Goal: Information Seeking & Learning: Learn about a topic

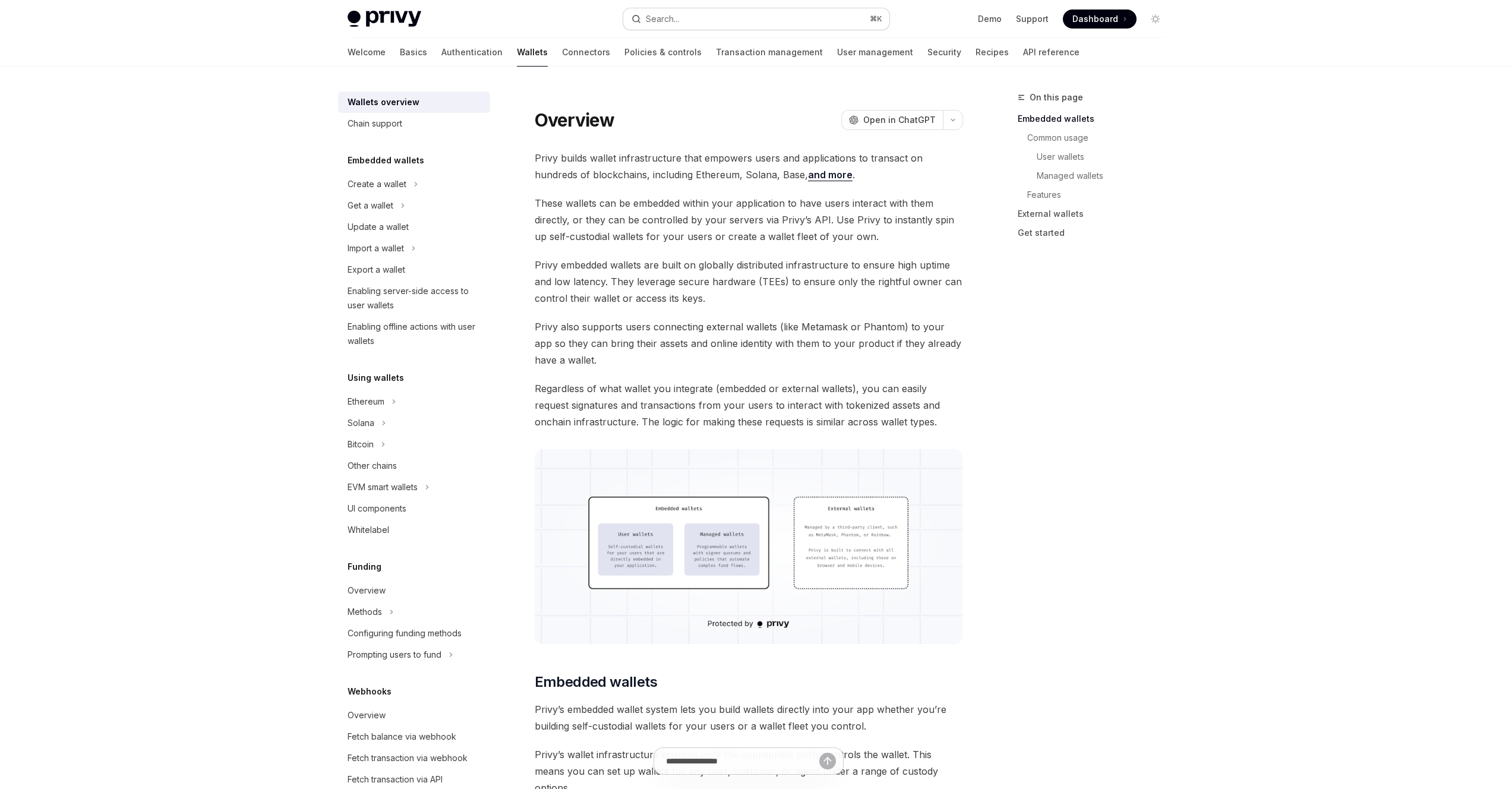
click at [647, 27] on button "Search... ⌘ K" at bounding box center [756, 19] width 266 height 21
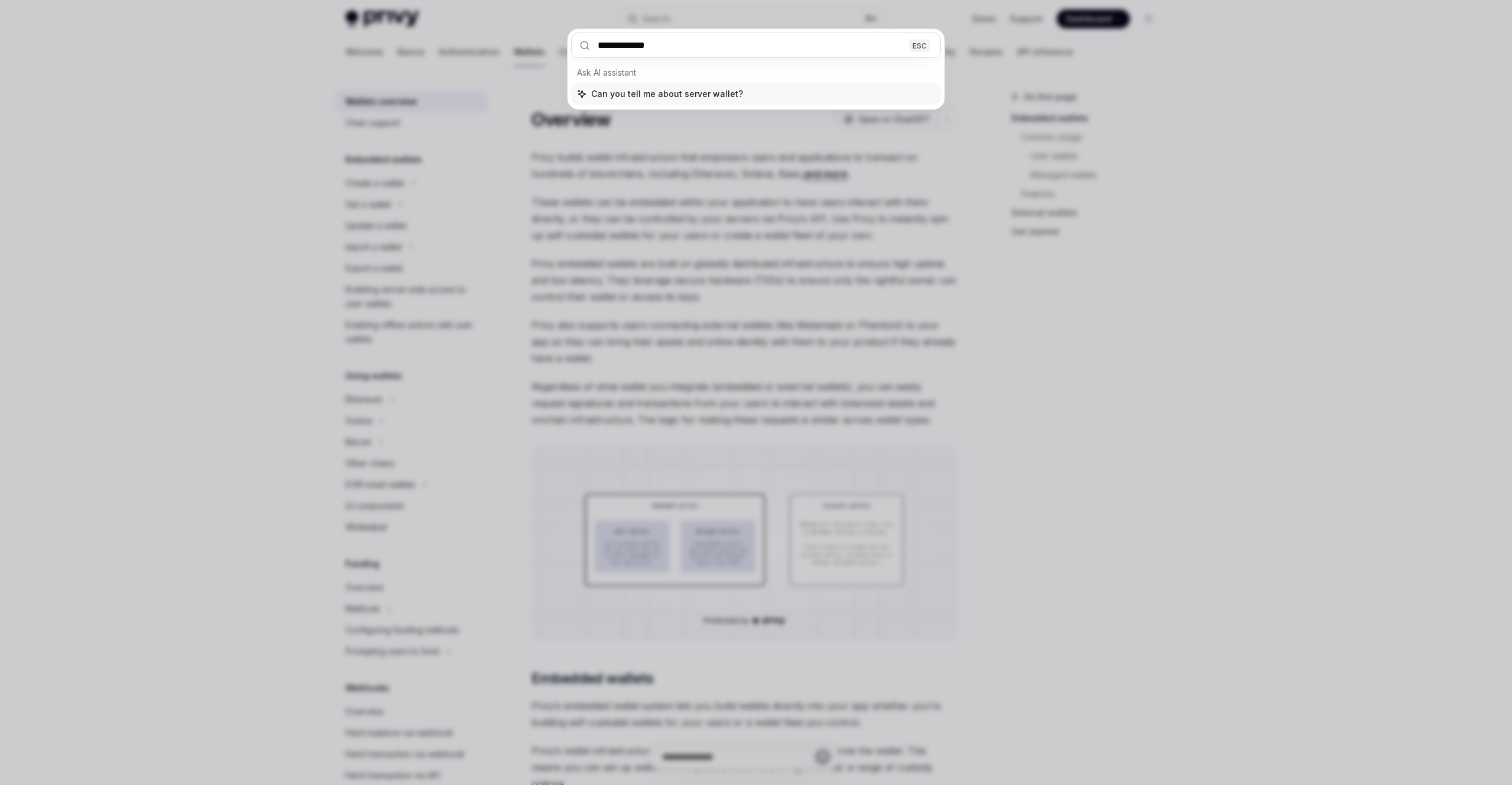
type input "**********"
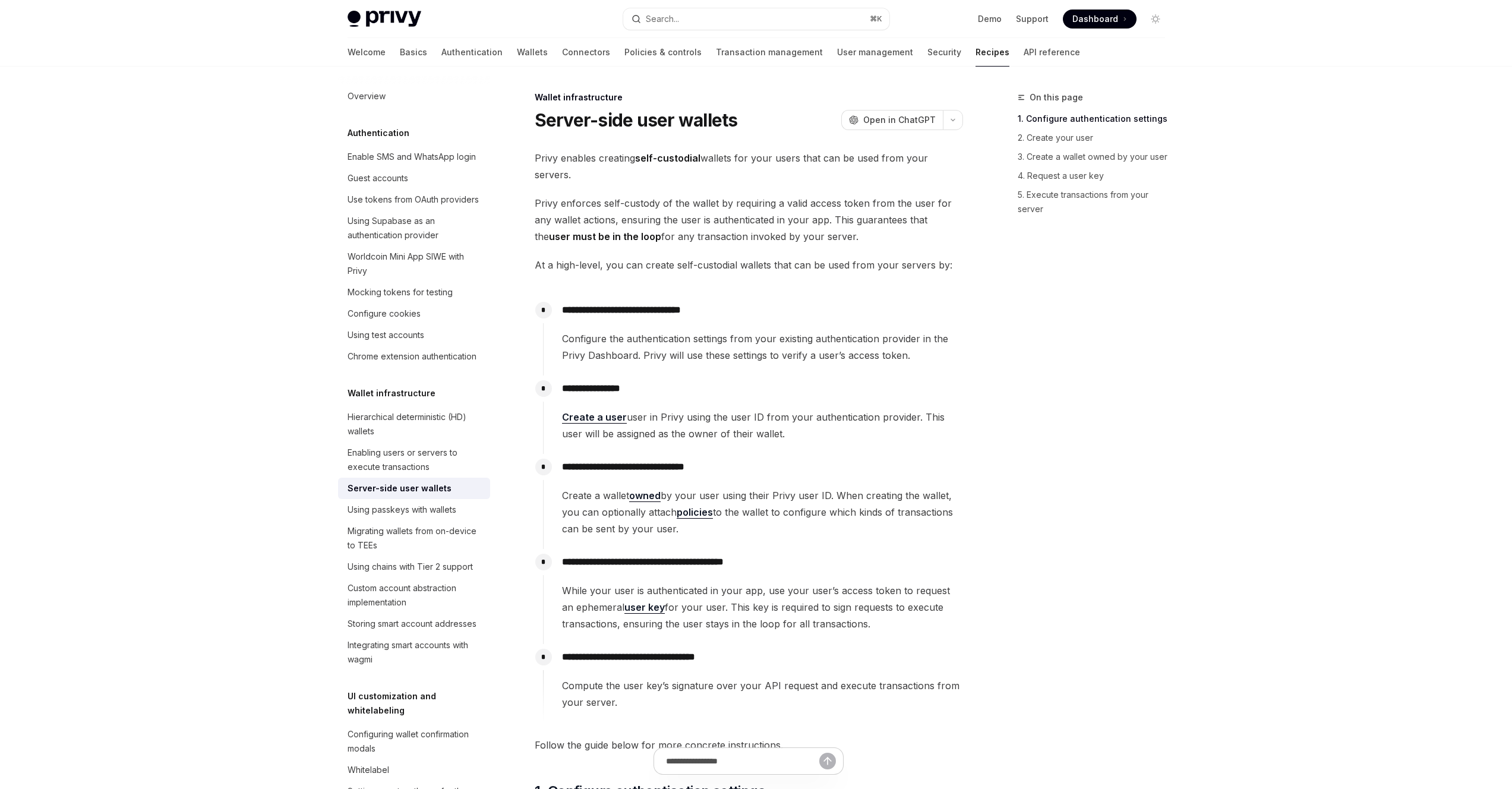
type textarea "*"
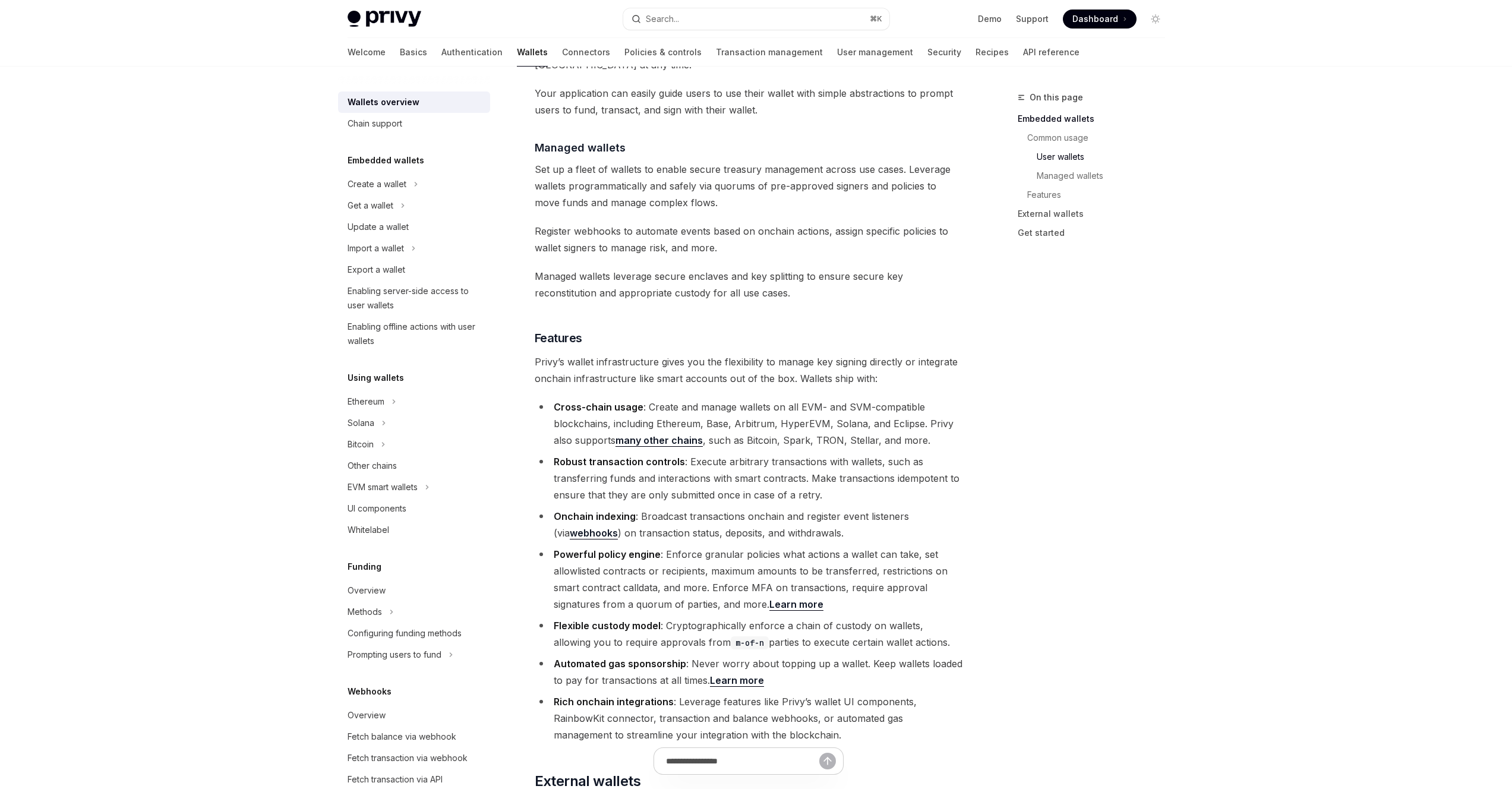
scroll to position [1143, 0]
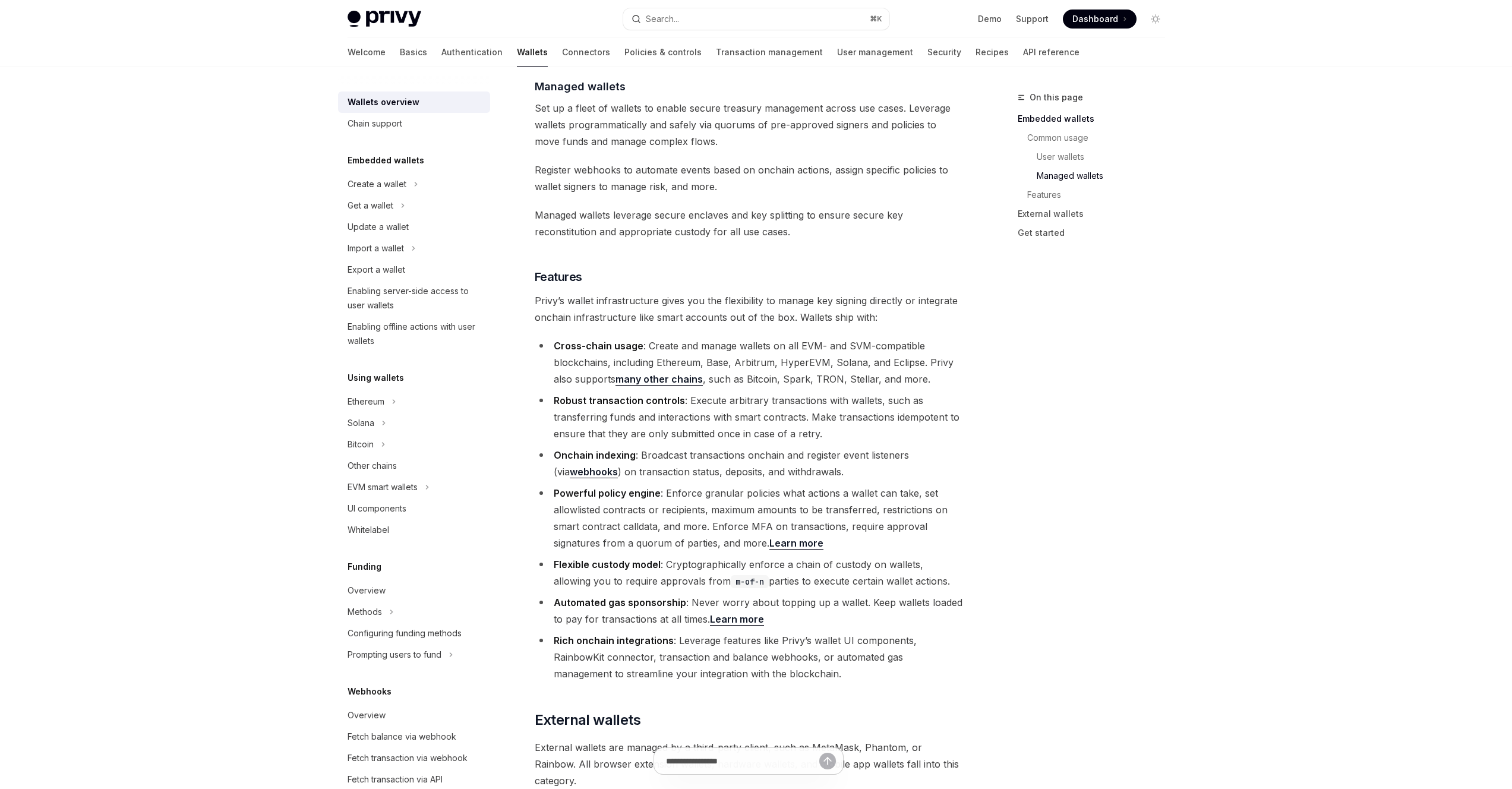
click at [1269, 479] on div "Skip to main content Privy Docs home page Search... ⌘ K Demo Support Dashboard …" at bounding box center [756, 80] width 1512 height 2446
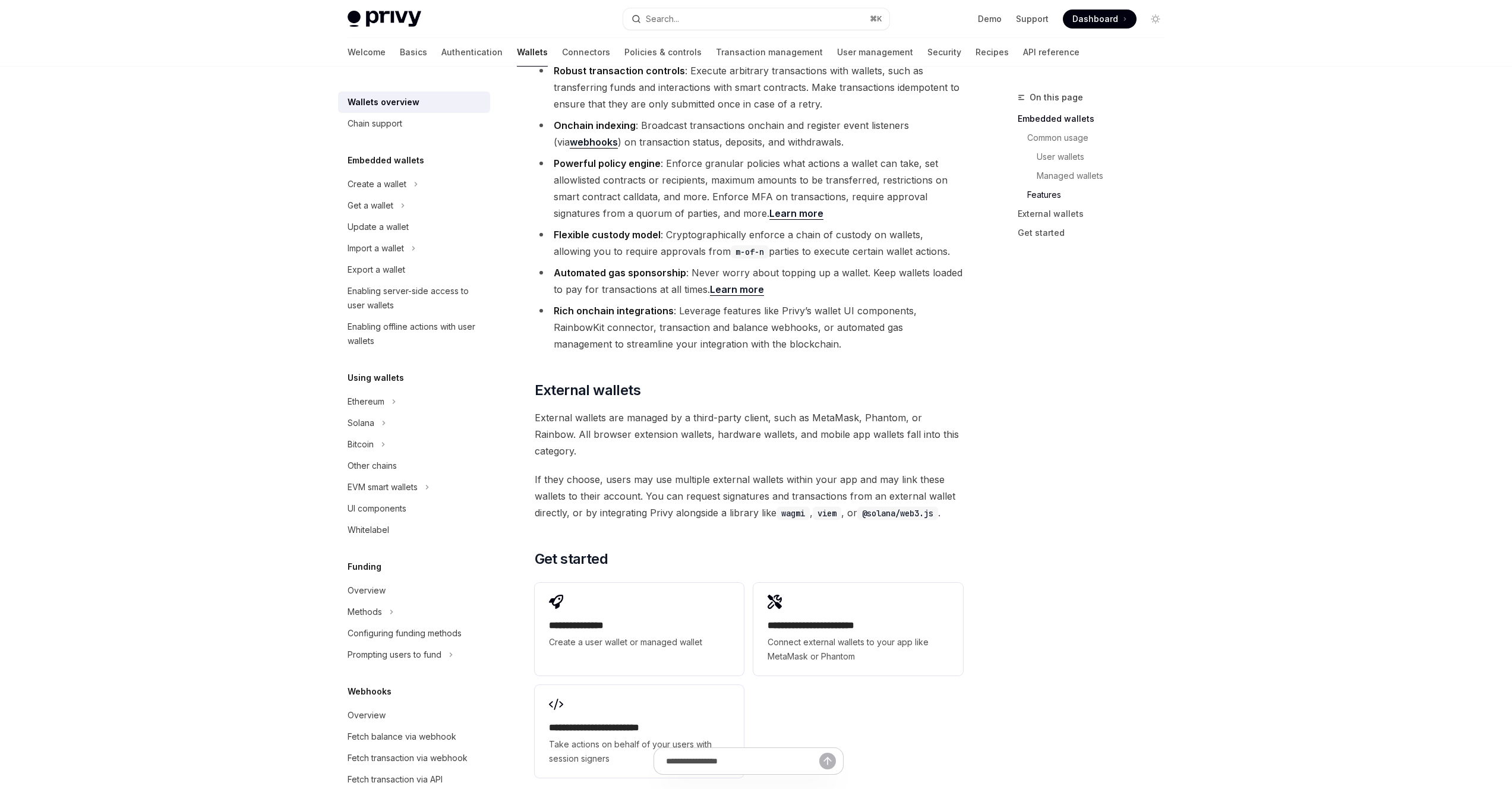
scroll to position [1513, 0]
